Goal: Task Accomplishment & Management: Complete application form

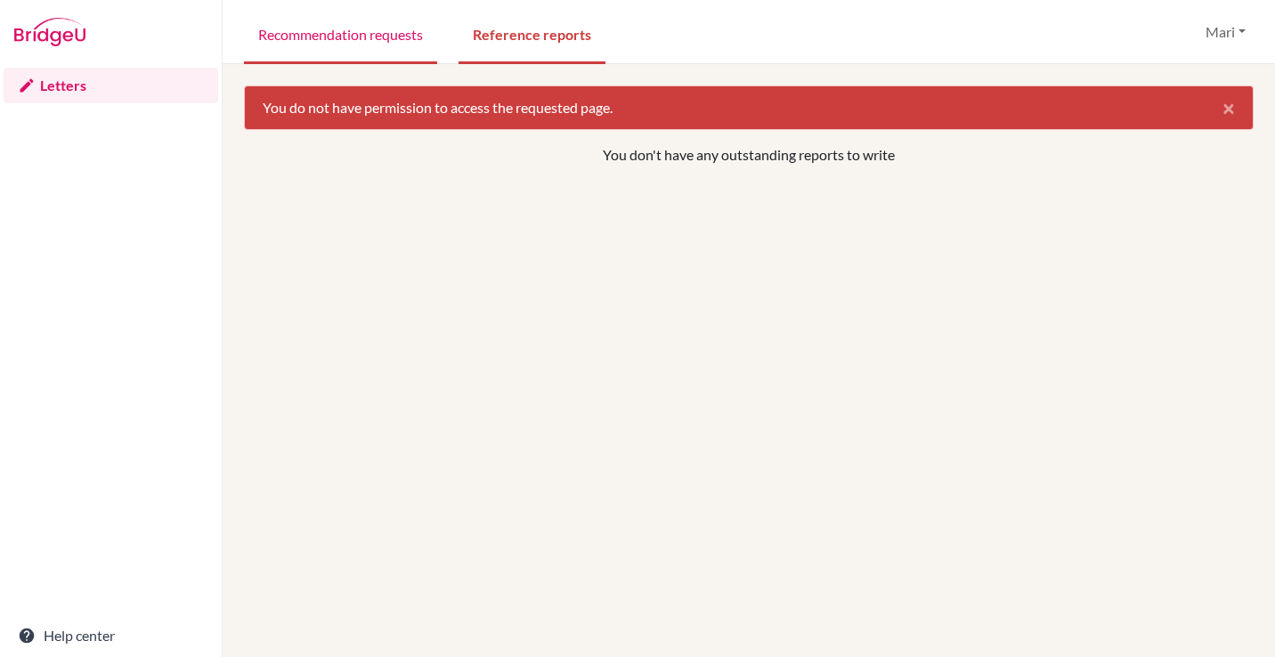
click at [387, 31] on link "Recommendation requests" at bounding box center [340, 33] width 193 height 61
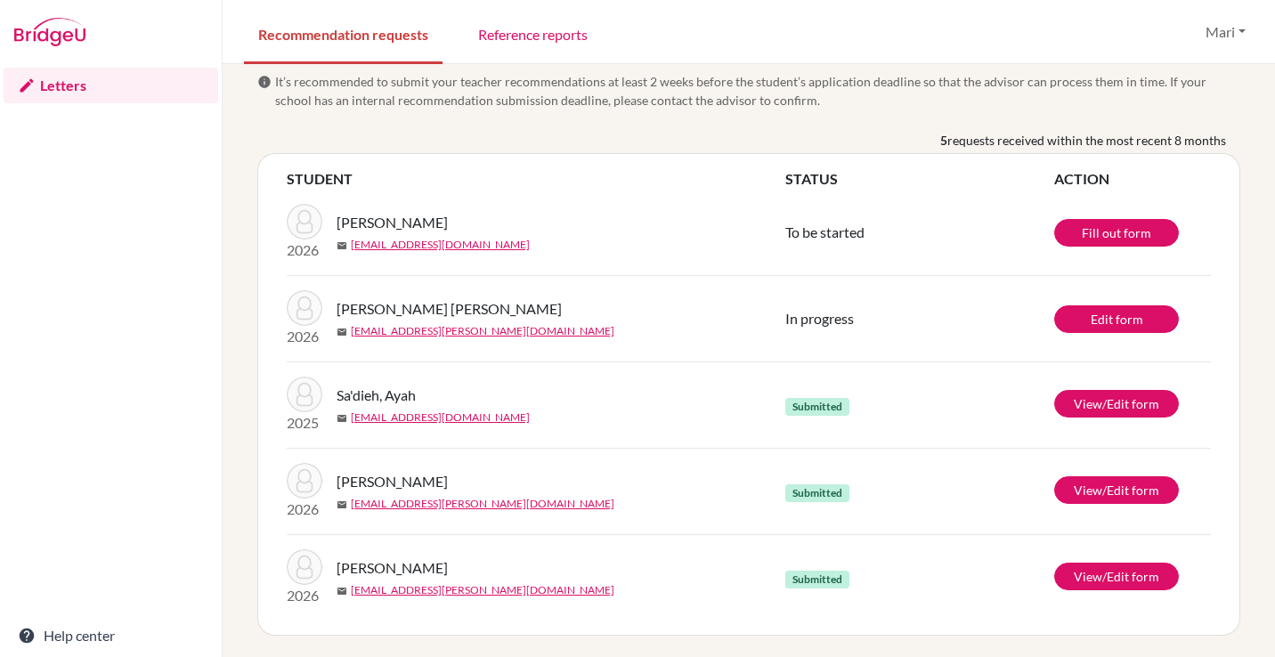
scroll to position [12, 0]
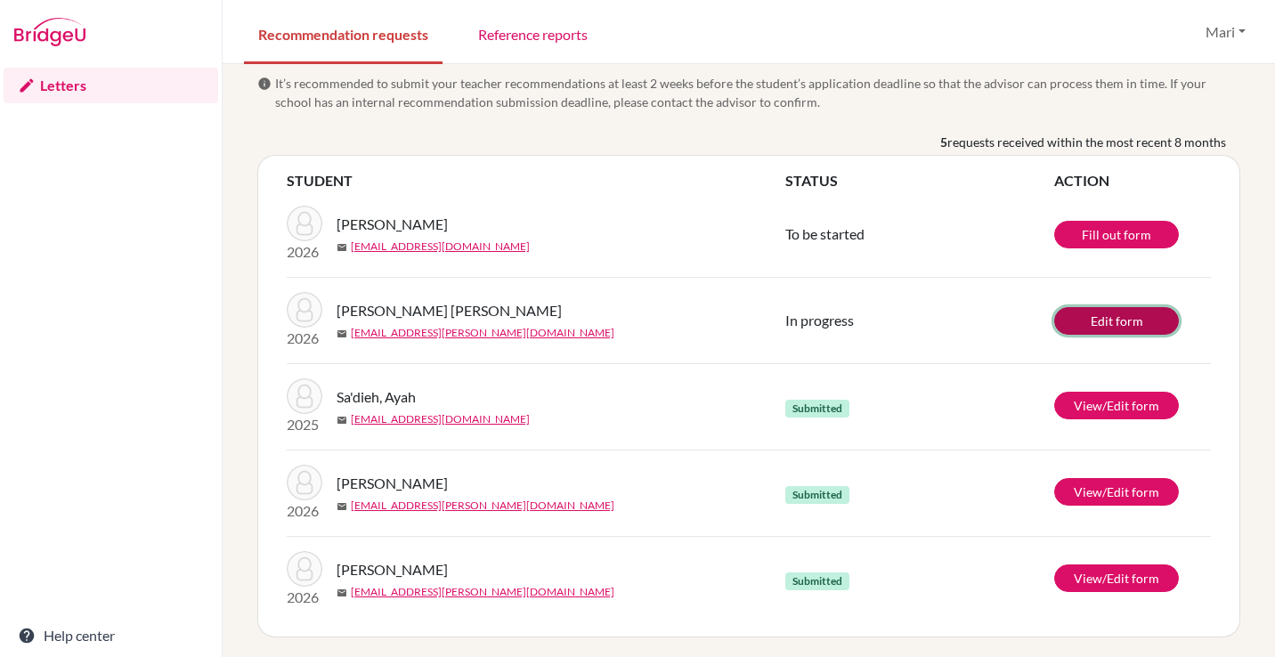
click at [1101, 320] on link "Edit form" at bounding box center [1116, 321] width 125 height 28
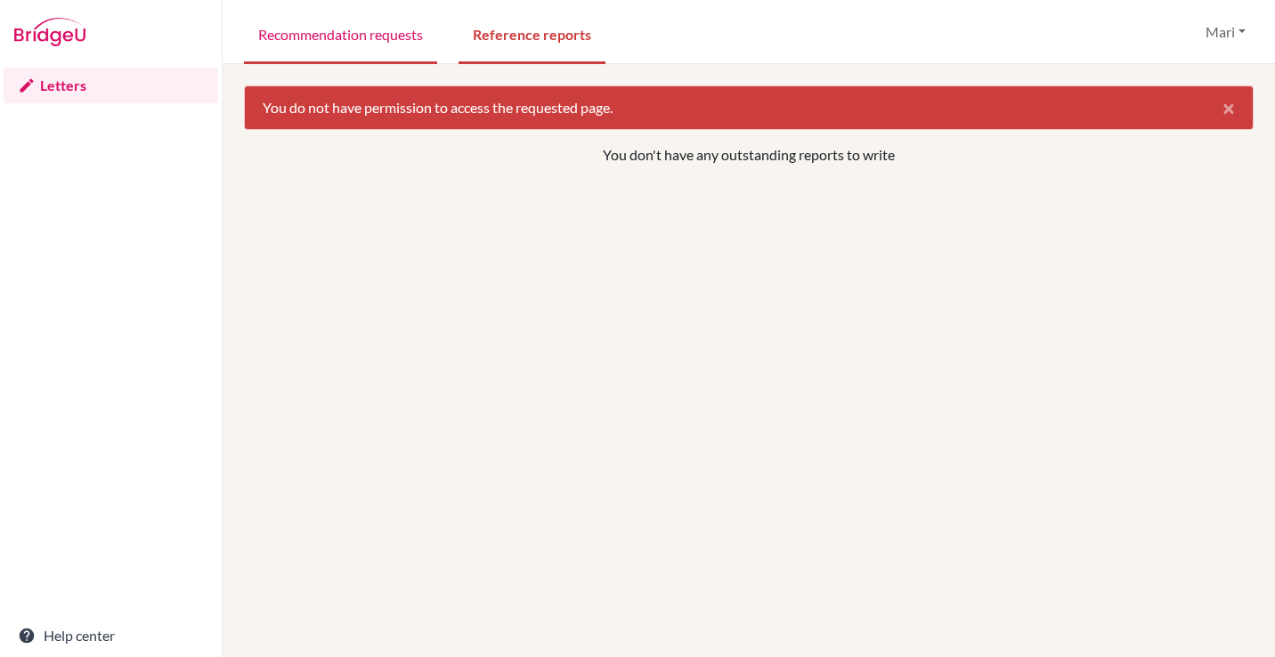
click at [381, 40] on link "Recommendation requests" at bounding box center [340, 33] width 193 height 61
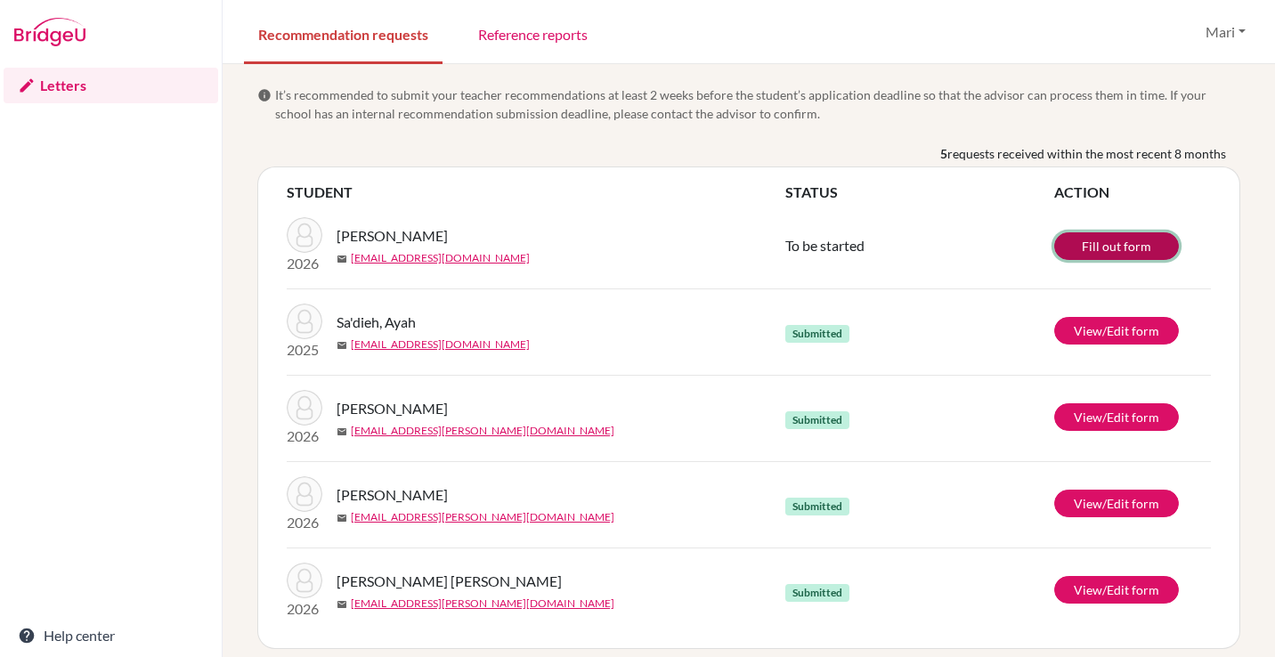
click at [1097, 247] on link "Fill out form" at bounding box center [1116, 246] width 125 height 28
